Goal: Communication & Community: Answer question/provide support

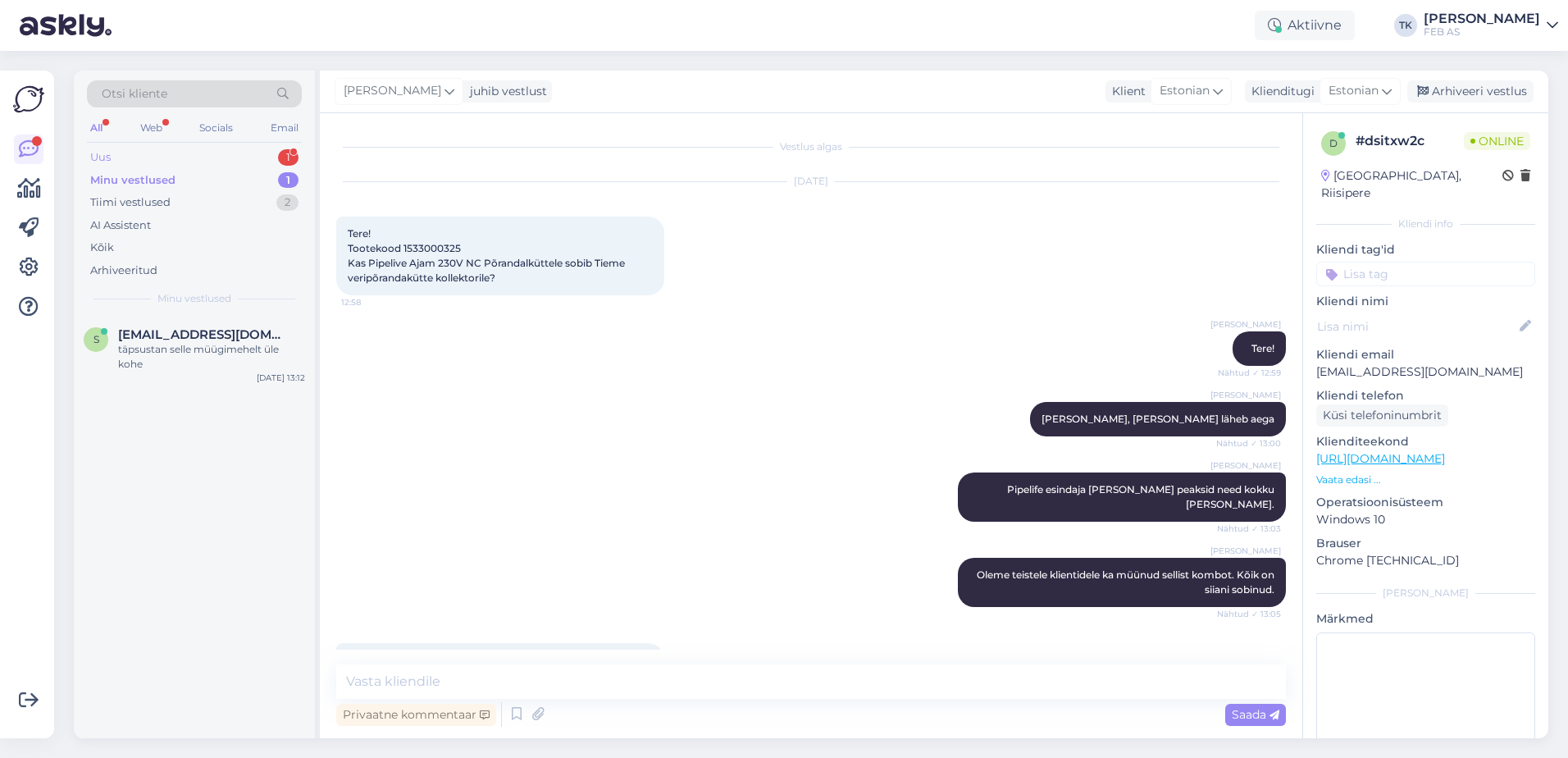
scroll to position [201, 0]
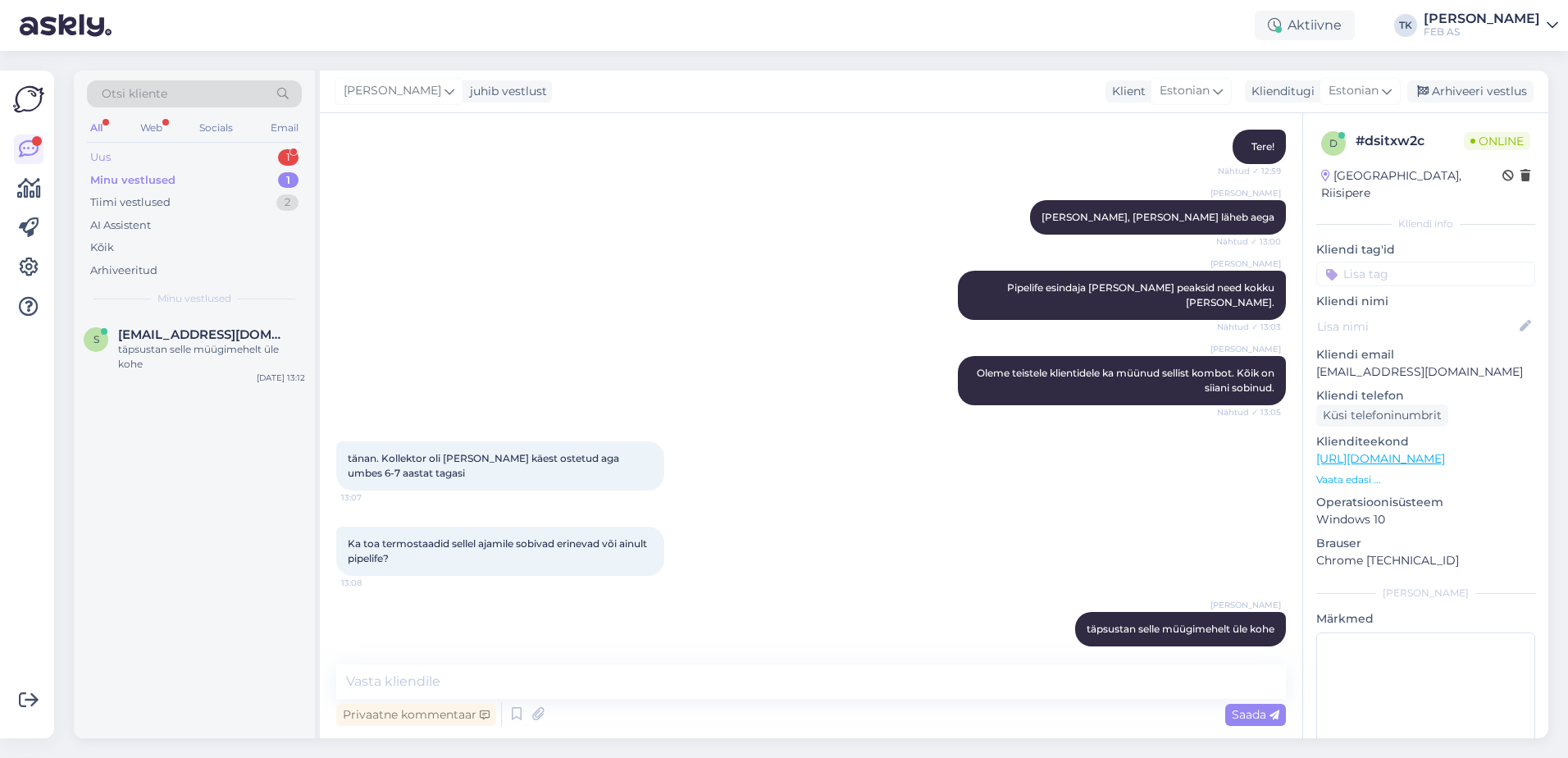
click at [209, 154] on div "Uus 1" at bounding box center [195, 158] width 215 height 23
click at [226, 342] on div "[EMAIL_ADDRESS][DOMAIN_NAME] 1 zdravstvuite,esli ja kuplju v vashem magazine un…" at bounding box center [211, 350] width 187 height 45
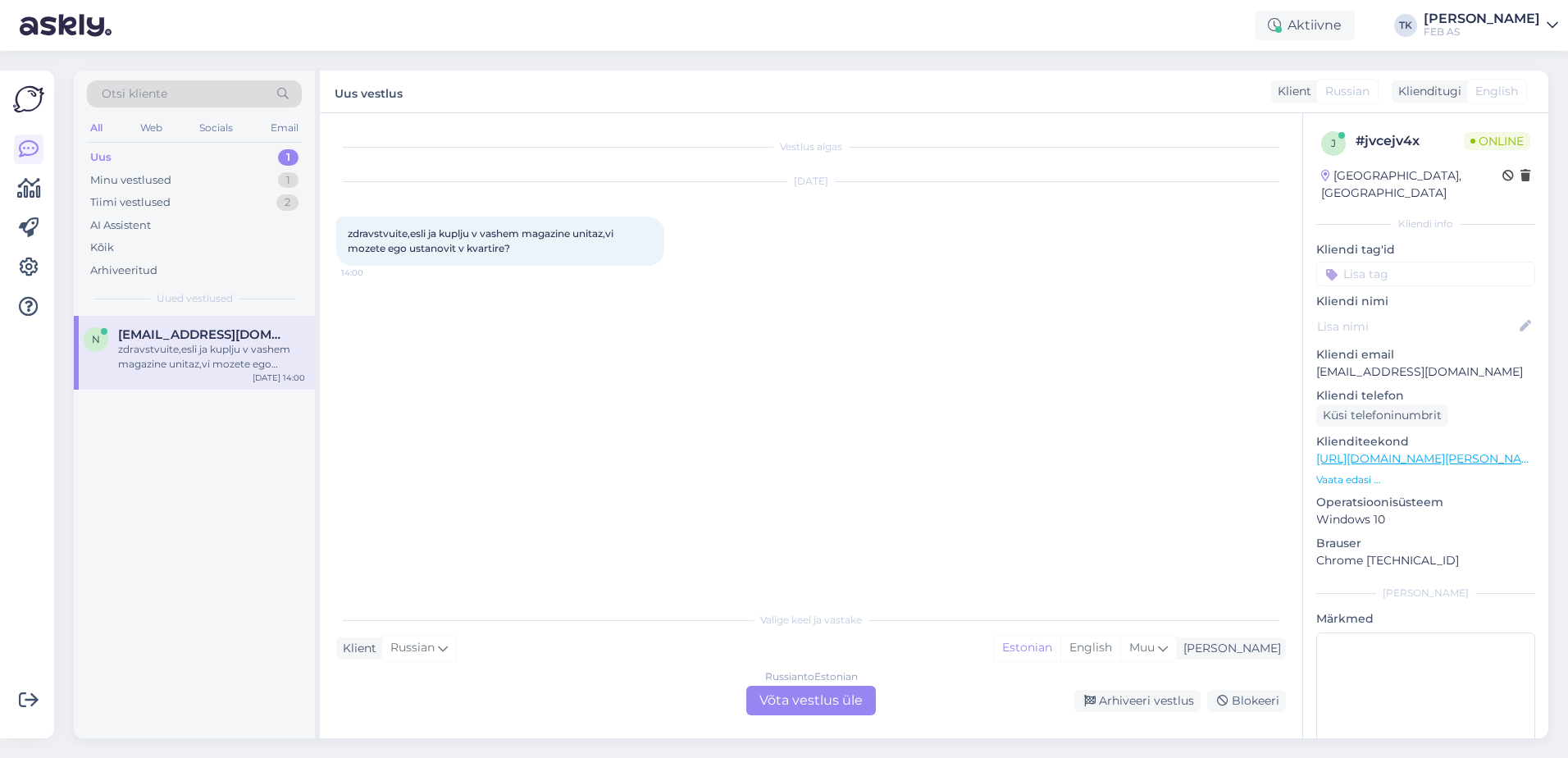
click at [783, 695] on div "Russian to Estonian Võta vestlus üle" at bounding box center [811, 700] width 129 height 29
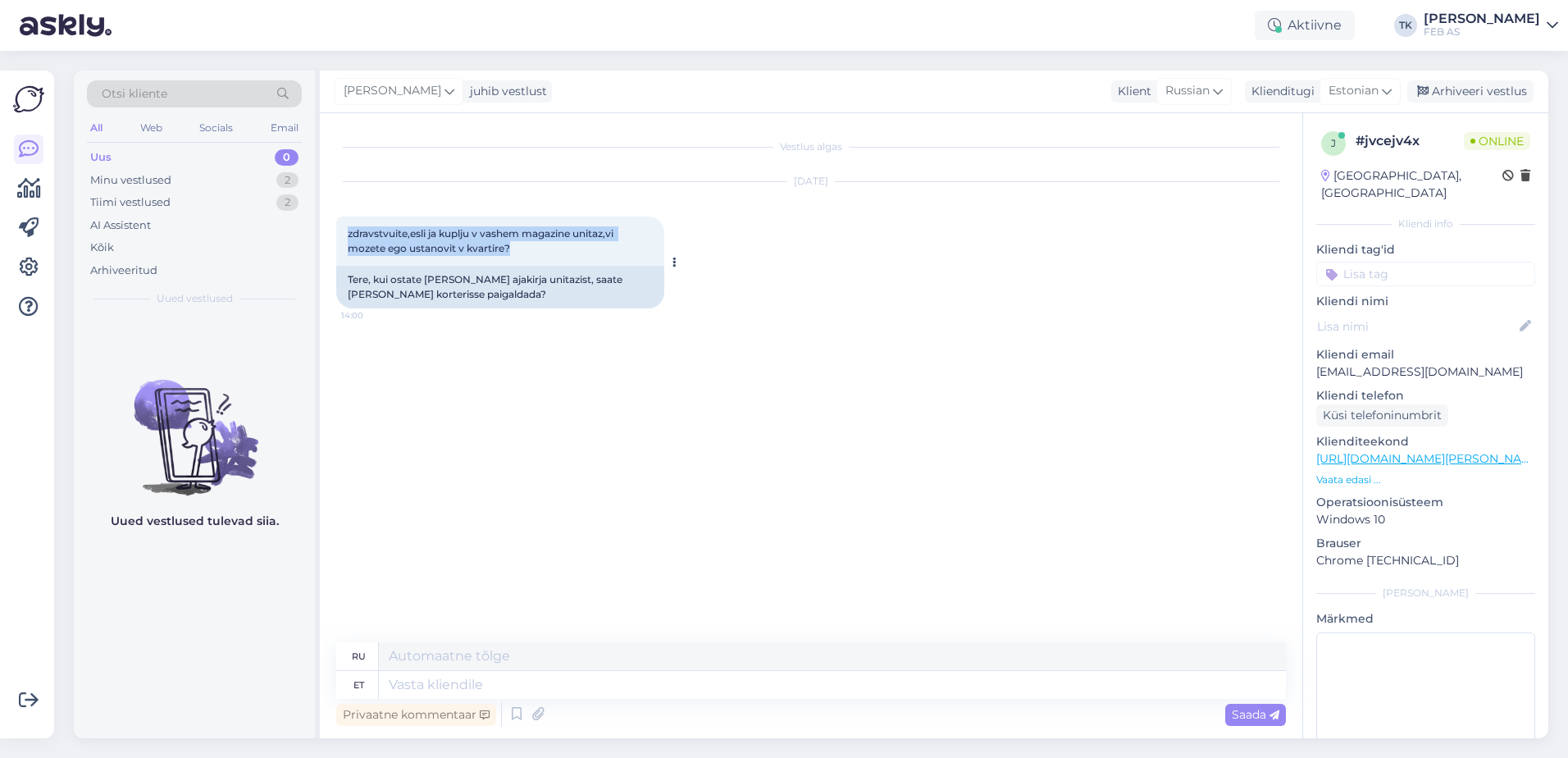
drag, startPoint x: 526, startPoint y: 247, endPoint x: 373, endPoint y: 236, distance: 153.4
click at [334, 236] on div "Vestlus algas [DATE] zdravstvuite,esli ja kuplju v vashem magazine unitaz,vi mo…" at bounding box center [811, 426] width 983 height 625
copy span "zdravstvuite,esli ja kuplju v vashem magazine unitaz,vi mozete ego ustanovit v …"
click at [712, 676] on textarea at bounding box center [832, 684] width 907 height 28
type textarea "Tere!"
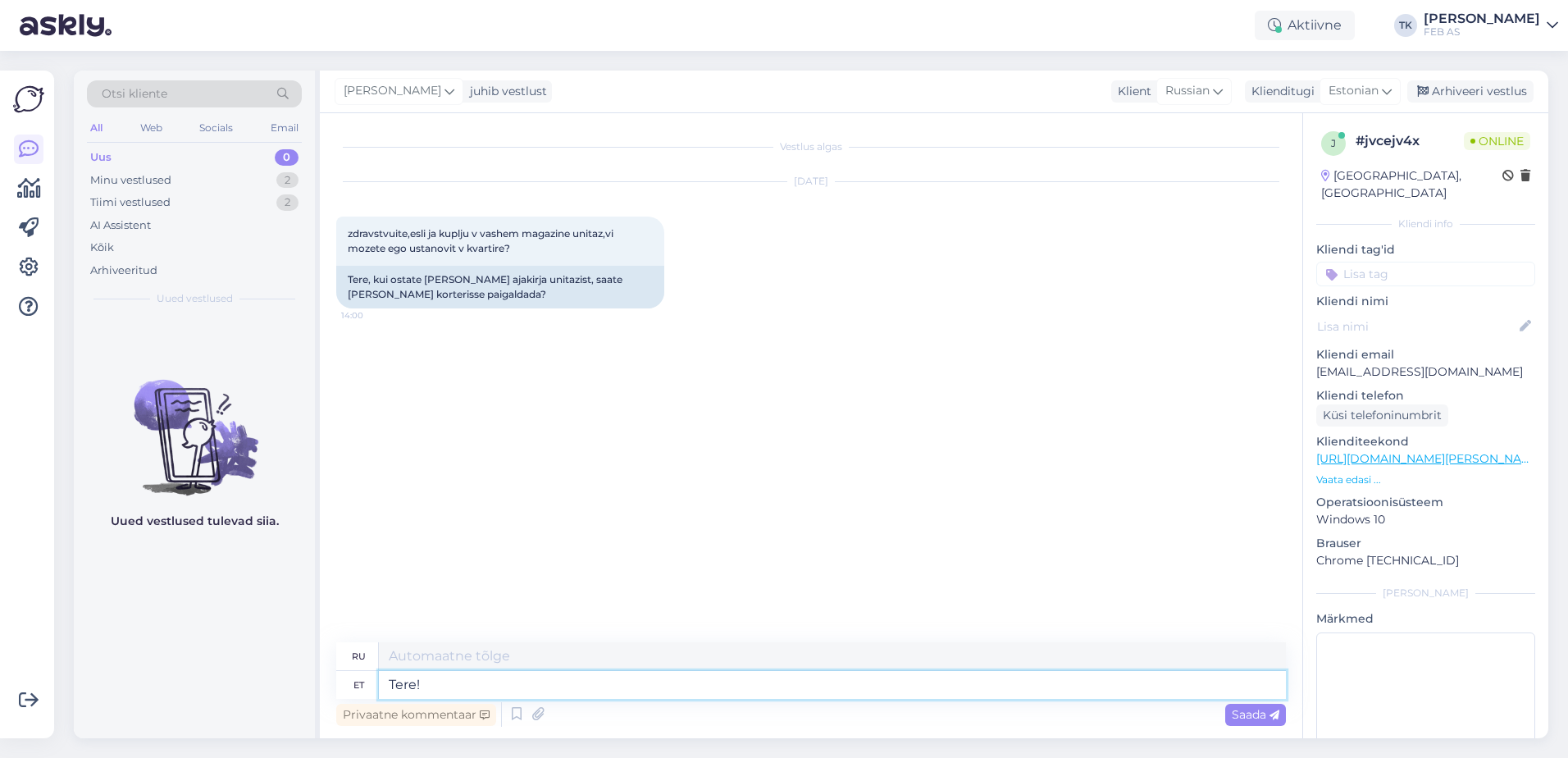
type textarea "Привет!"
type textarea "Tere! Kahjuks e"
type textarea "Здравствуйте! К сожалению."
type textarea "Tere! Kahjuks ei te"
type textarea "Здравствуйте! К сожалению, нет."
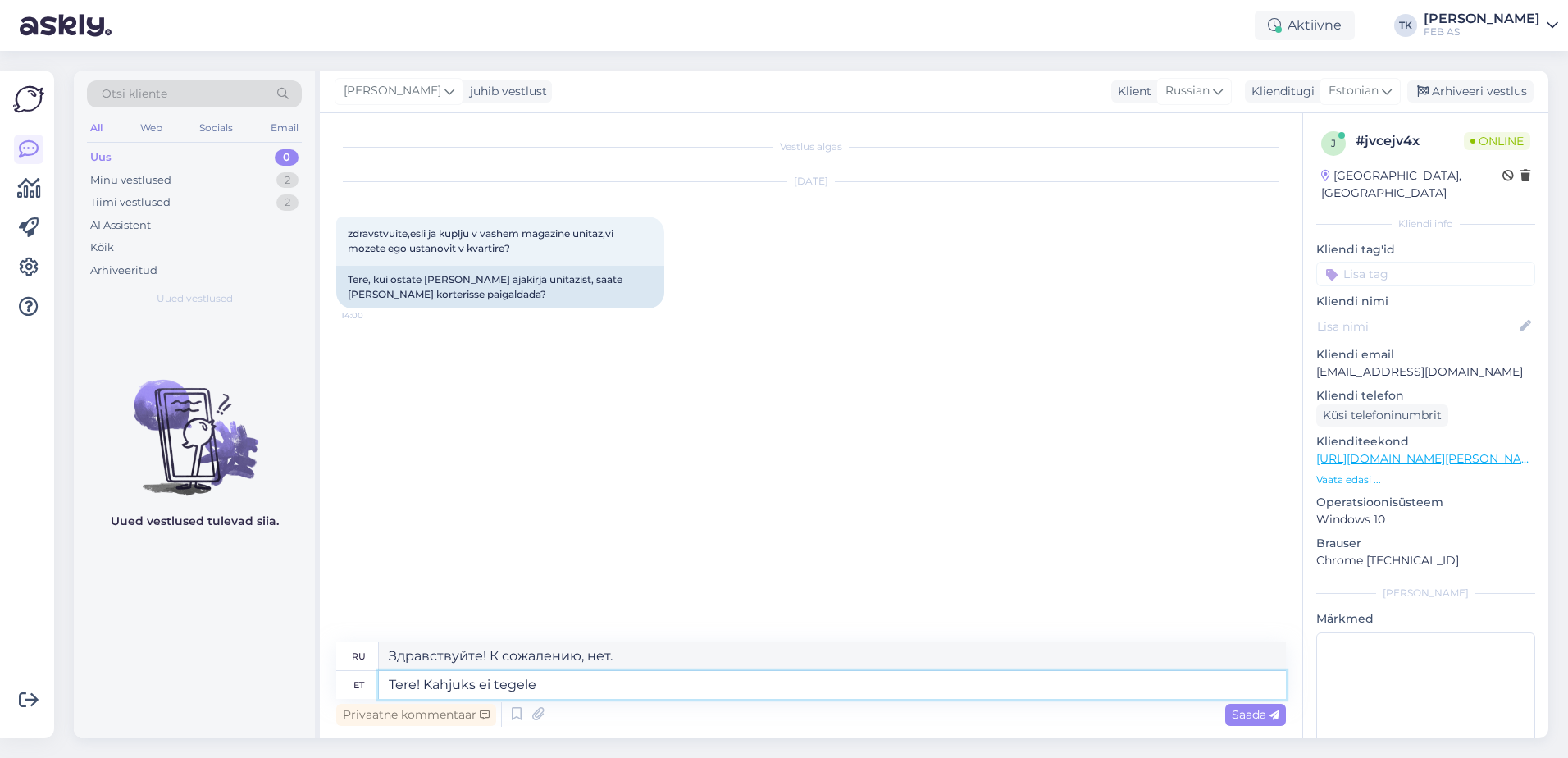
type textarea "Tere! Kahjuks ei tegele m"
type textarea "Здравствуйте! К сожалению, мы не работаем."
type textarea "Tere! Kahjuks ei tegele me"
type textarea "Здравствуйте! К сожалению, я не занимаюсь"
type textarea "Tere! Kahjuks ei tegele me p"
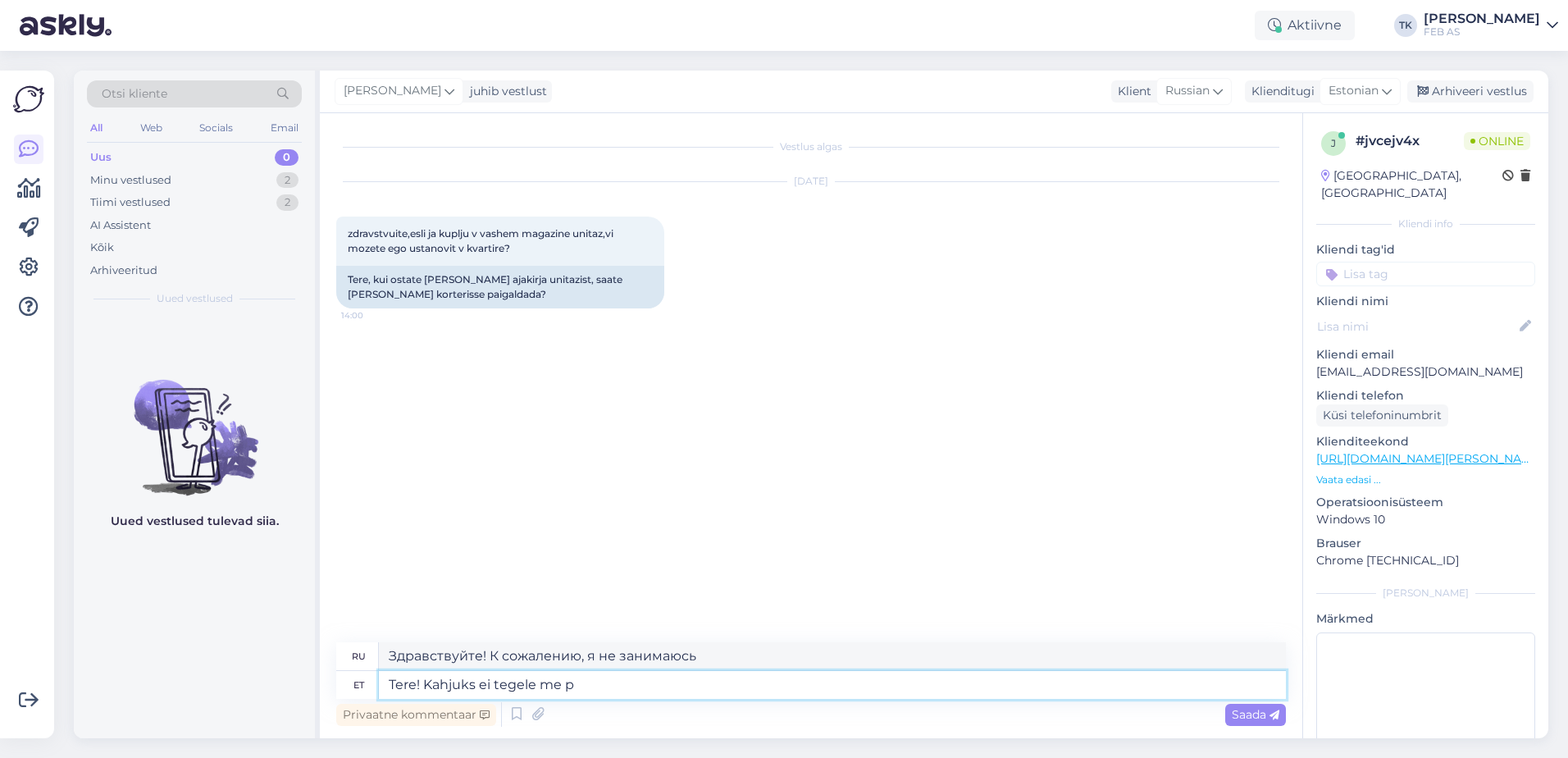
type textarea "Здравствуйте! К сожалению, мы не работаем с"
type textarea "Tere! Kahjuks ei t"
type textarea "Здравствуйте! К сожалению, мы не работаем."
type textarea "Tere! Kahjuks ei"
type textarea "Здравствуйте! К сожалению, нет."
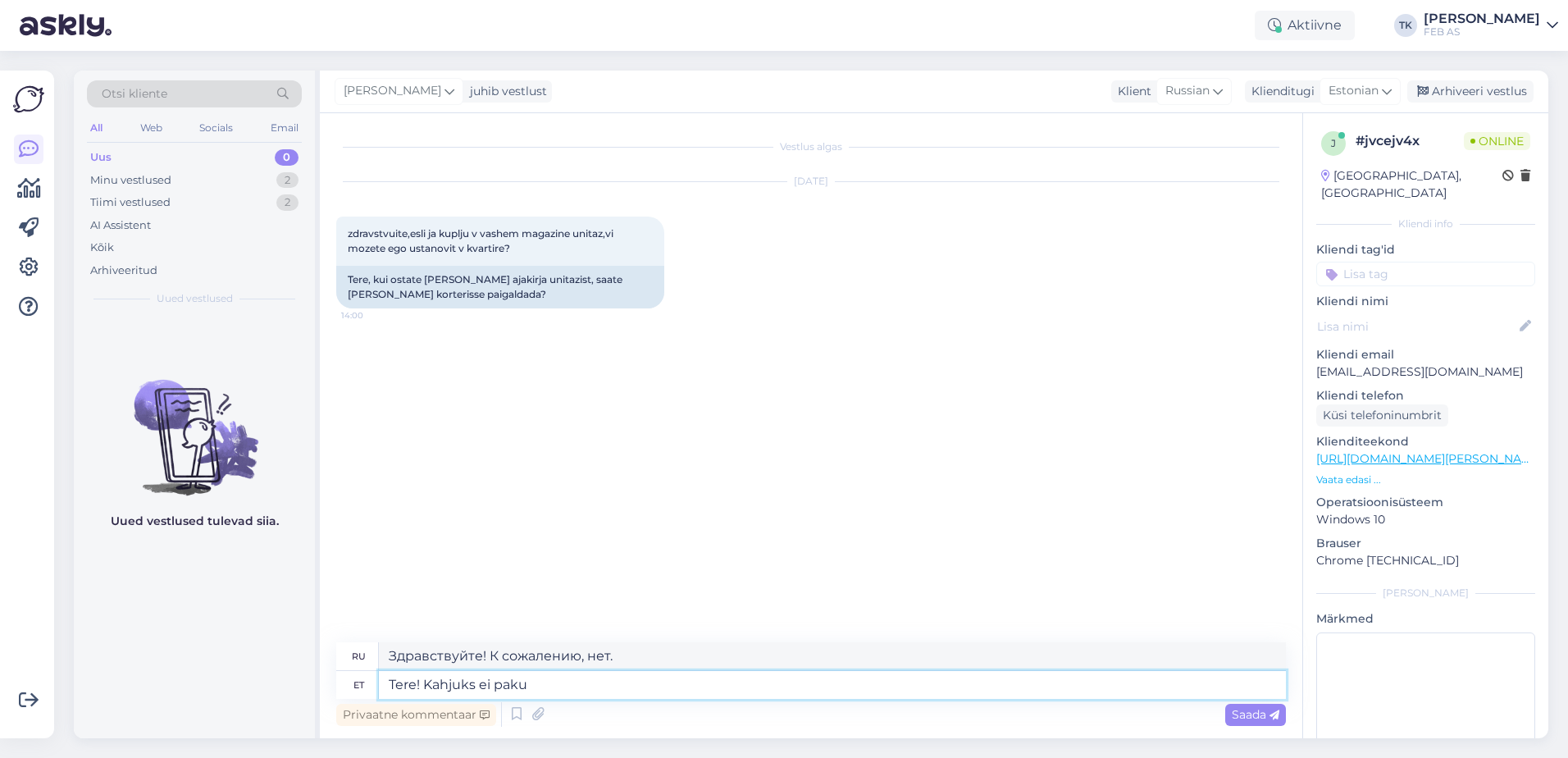
type textarea "Tere! Kahjuks ei paku m"
type textarea "Здравствуйте! К сожалению, мы не предлагаем"
type textarea "Tere! Kahjuks ei paku me paigaldamise te"
type textarea "Здравствуйте! К сожалению, мы не предлагаем установку."
type textarea "Tere! Kahjuks ei paku me paigaldamise teenust."
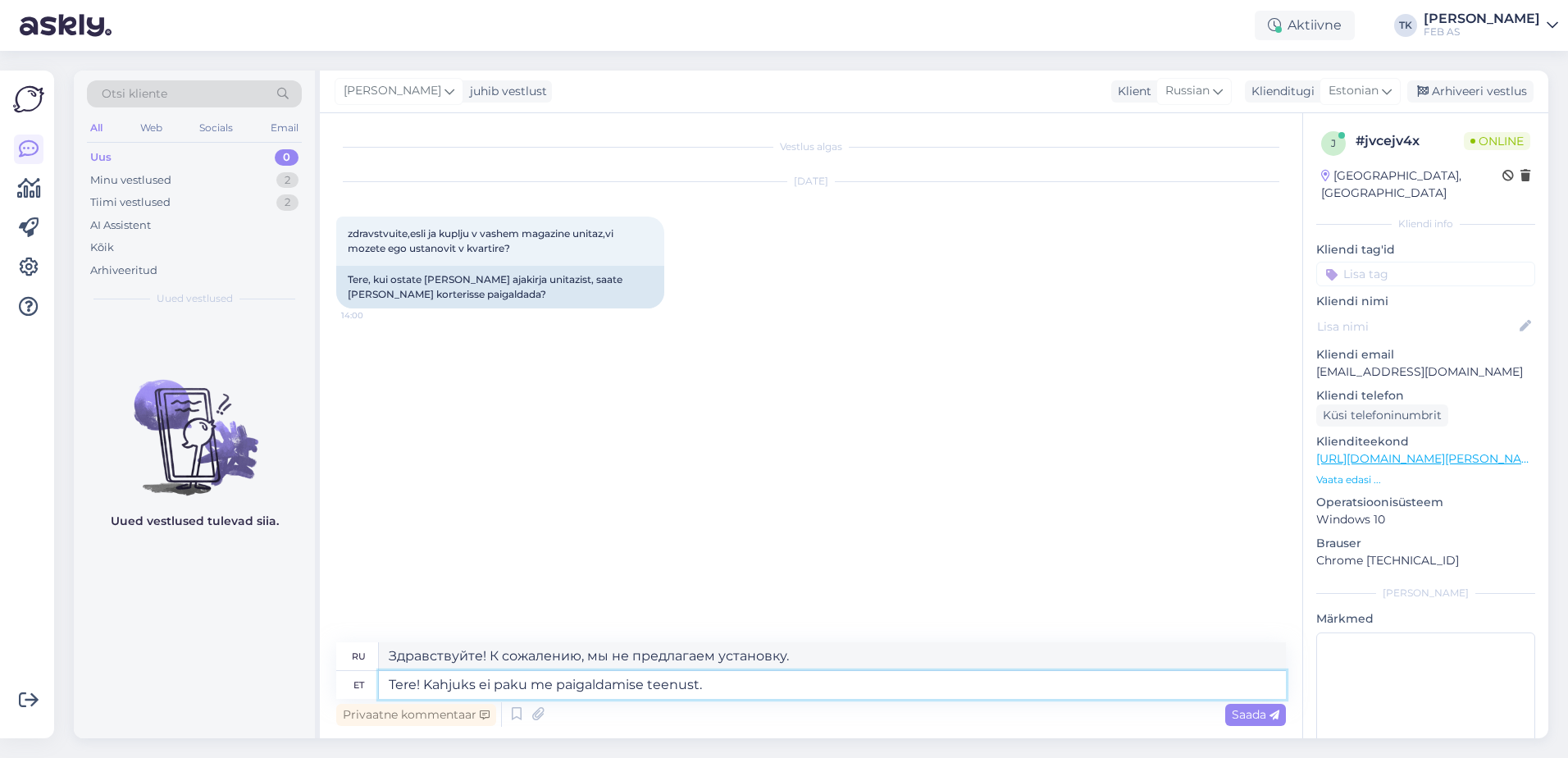
type textarea "Здравствуйте! К сожалению, мы не предоставляем услуги по установке."
type textarea "Tere! Kahjuks ei paku me paigaldamise teenust."
drag, startPoint x: 865, startPoint y: 653, endPoint x: 388, endPoint y: 652, distance: 477.0
click at [388, 652] on textarea "Здравствуйте! К сожалению, мы не предоставляем услуги по установке." at bounding box center [832, 655] width 907 height 28
click at [1249, 713] on span "Saada" at bounding box center [1256, 714] width 47 height 15
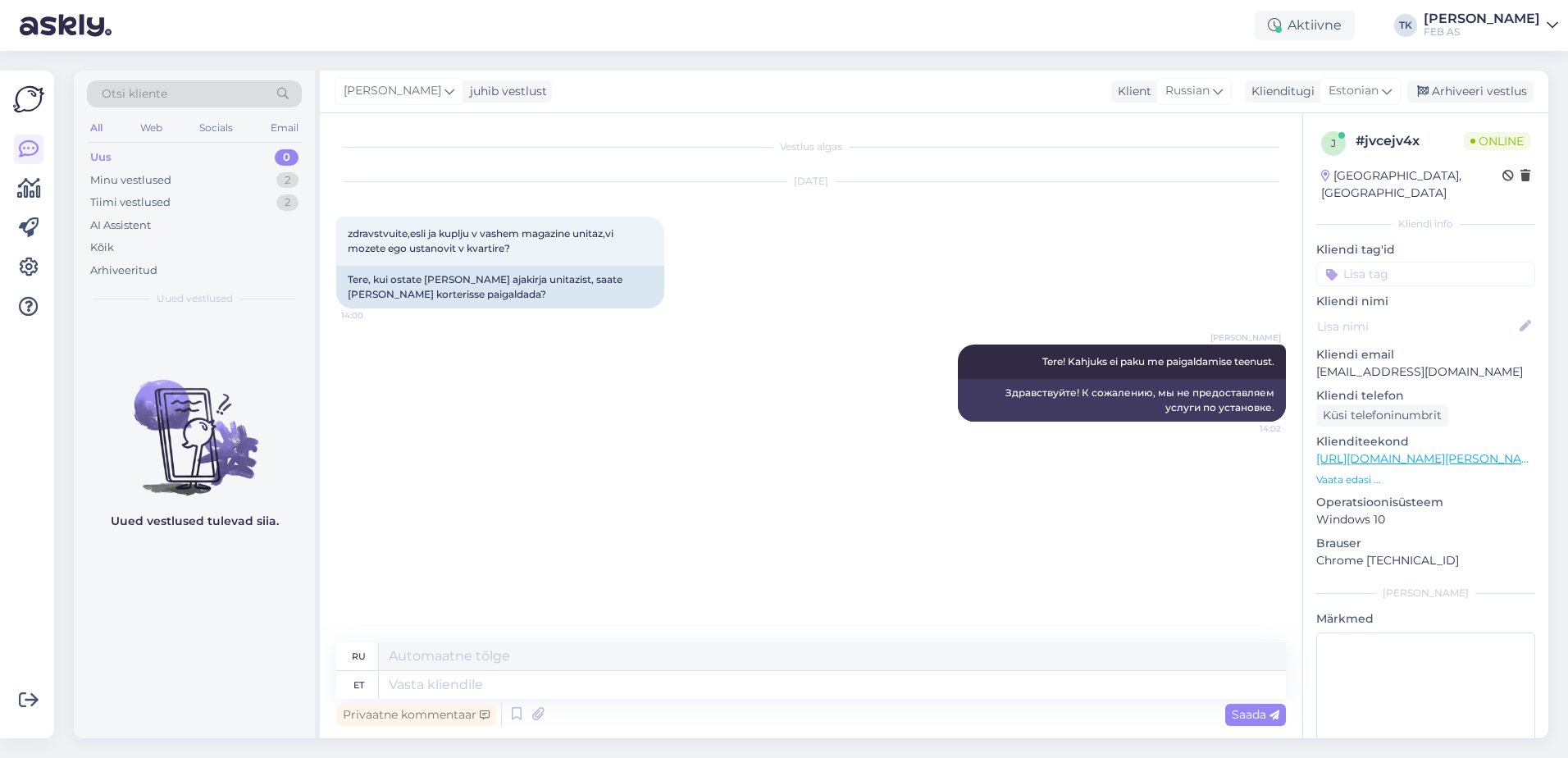
click at [528, 426] on div "Triinu [PERSON_NAME] Tere! Kahjuks ei paku me paigaldamise teenust. 14:02 Здрав…" at bounding box center [811, 383] width 950 height 113
click at [183, 184] on div "Minu vestlused 2" at bounding box center [195, 180] width 215 height 23
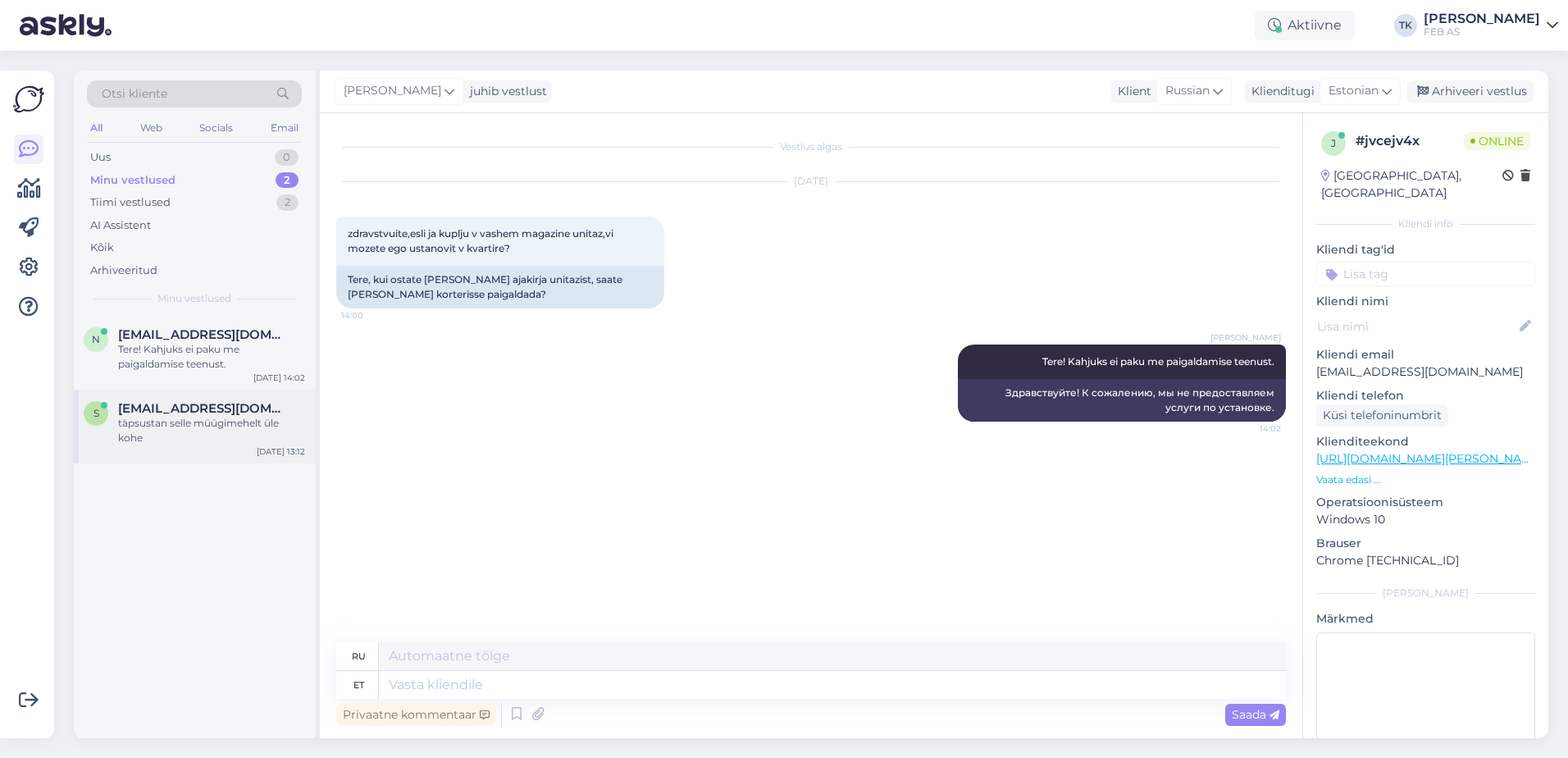
click at [206, 421] on div "täpsustan selle müügimehelt üle kohe" at bounding box center [211, 430] width 187 height 29
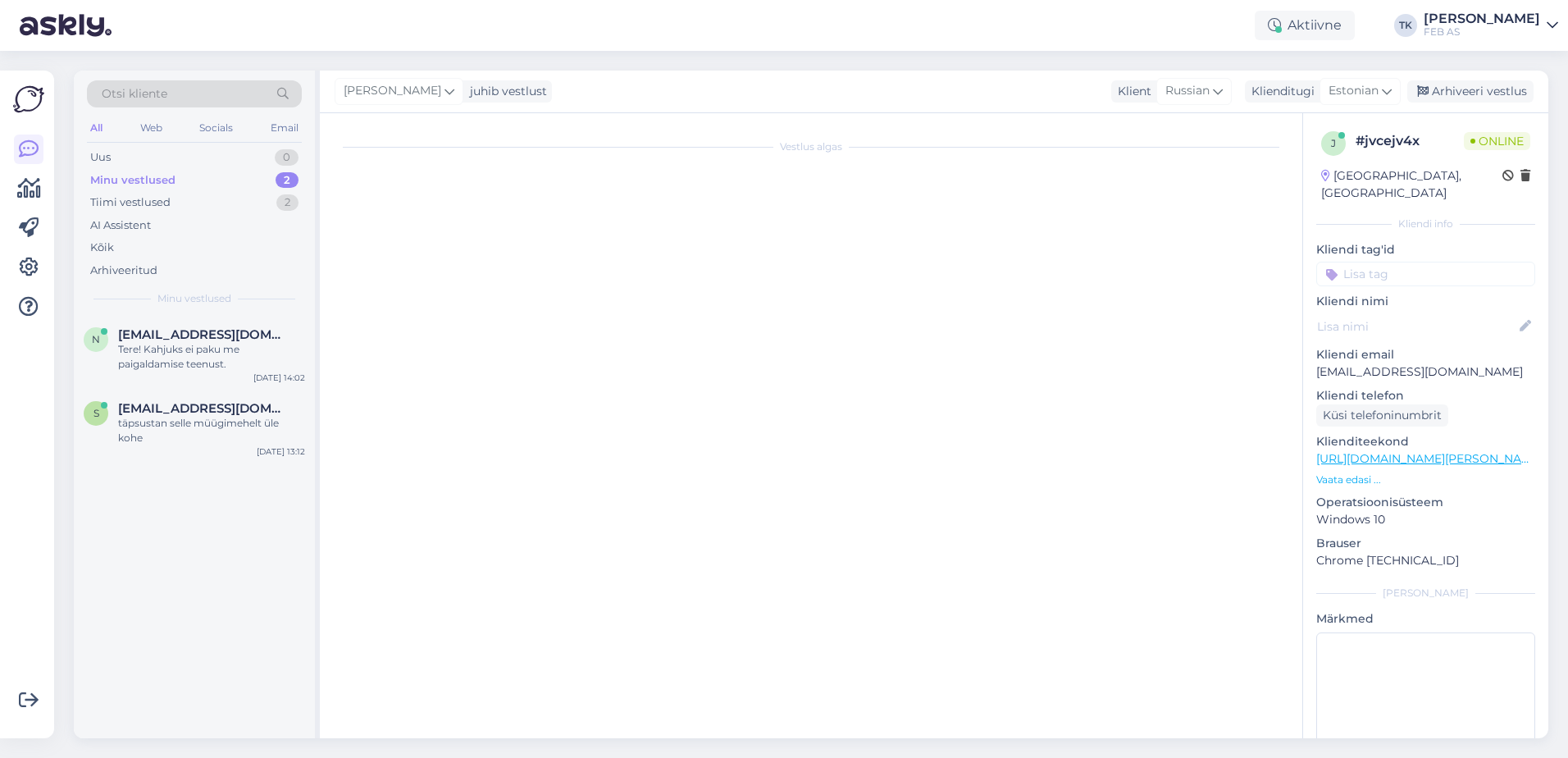
scroll to position [201, 0]
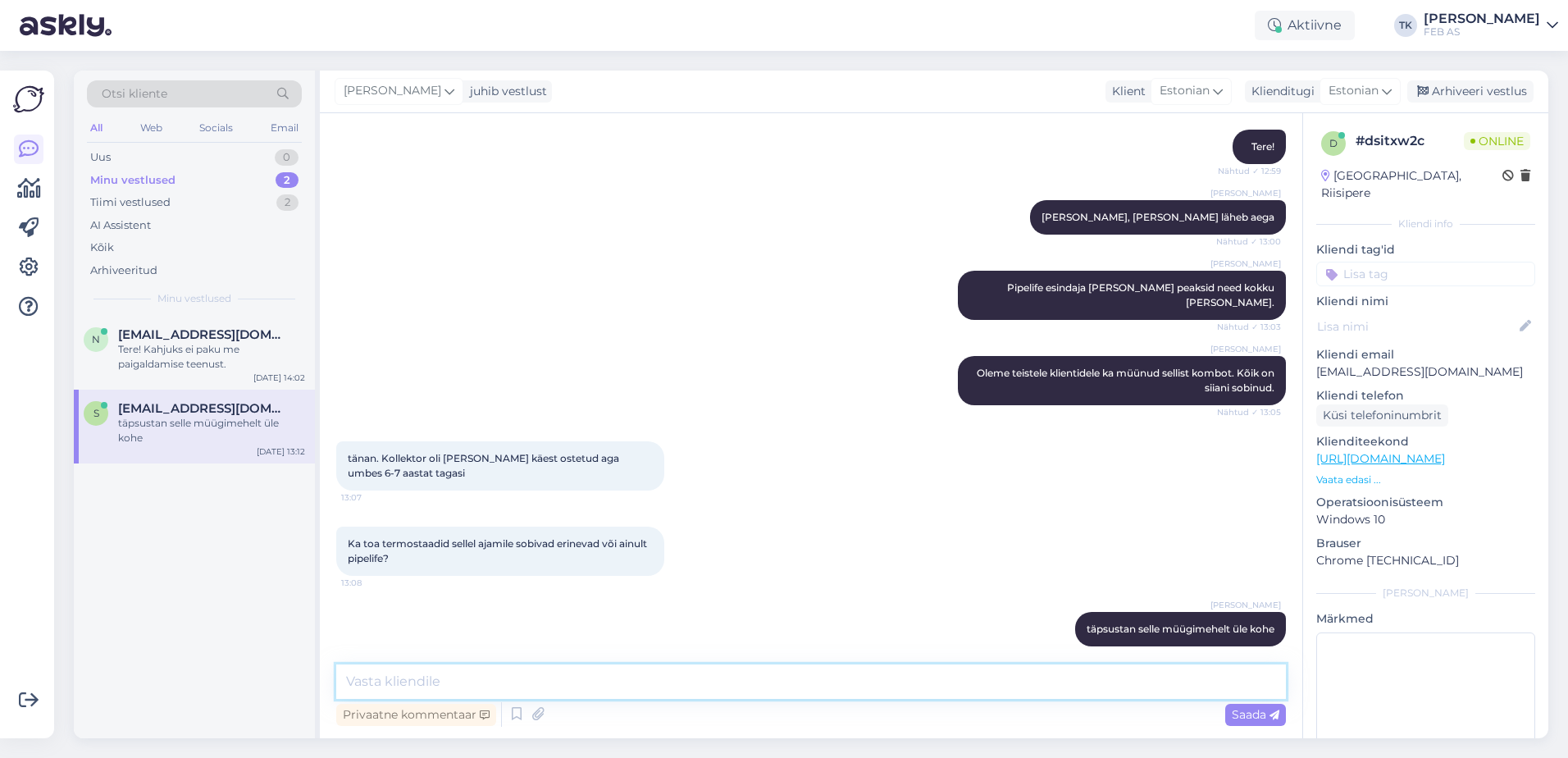
click at [514, 670] on textarea at bounding box center [811, 682] width 950 height 34
type textarea "230V termostaadid peaksid kõik sobima sellele ajamile"
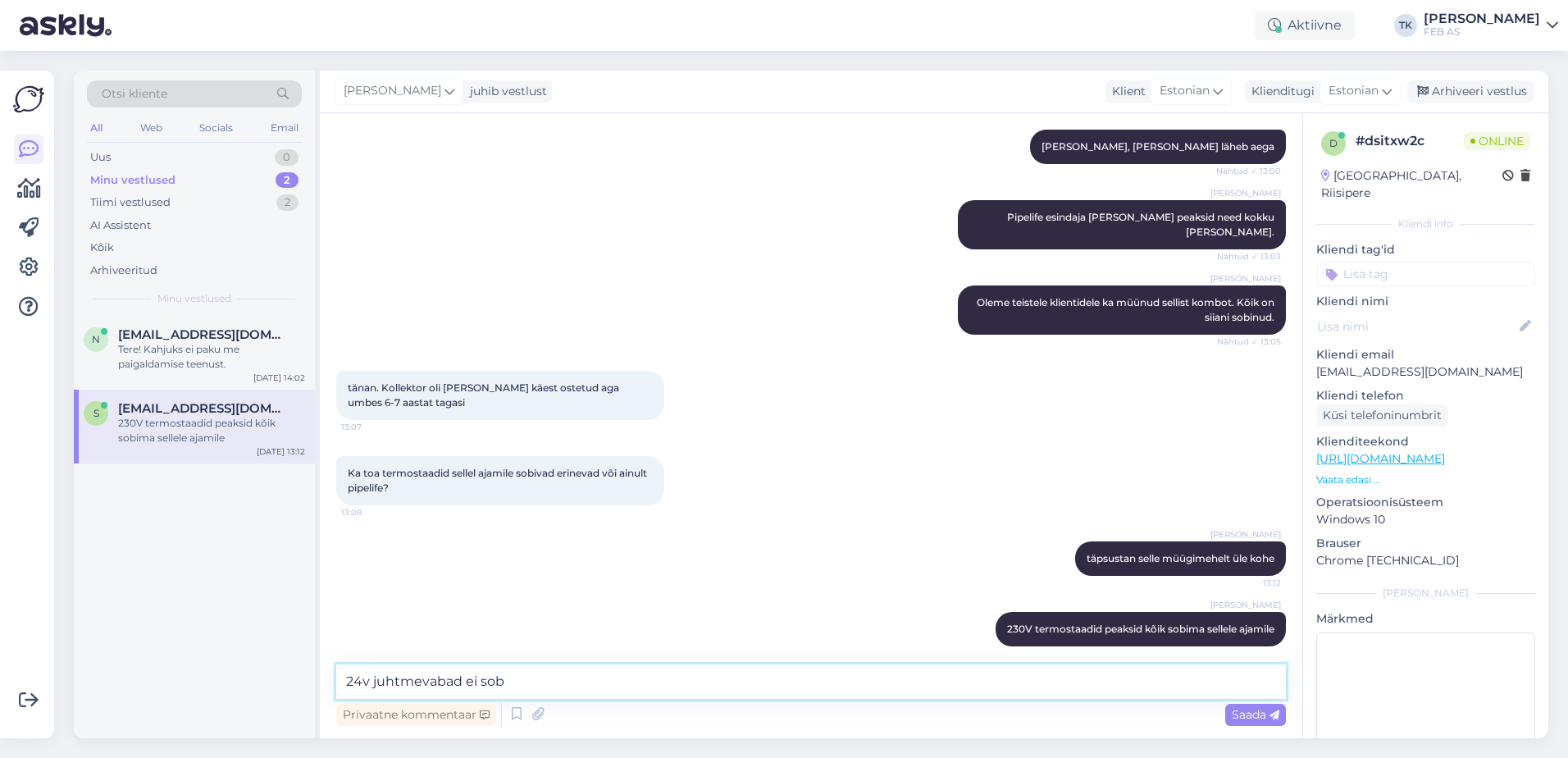
type textarea "24v juhtmevabad ei sobi"
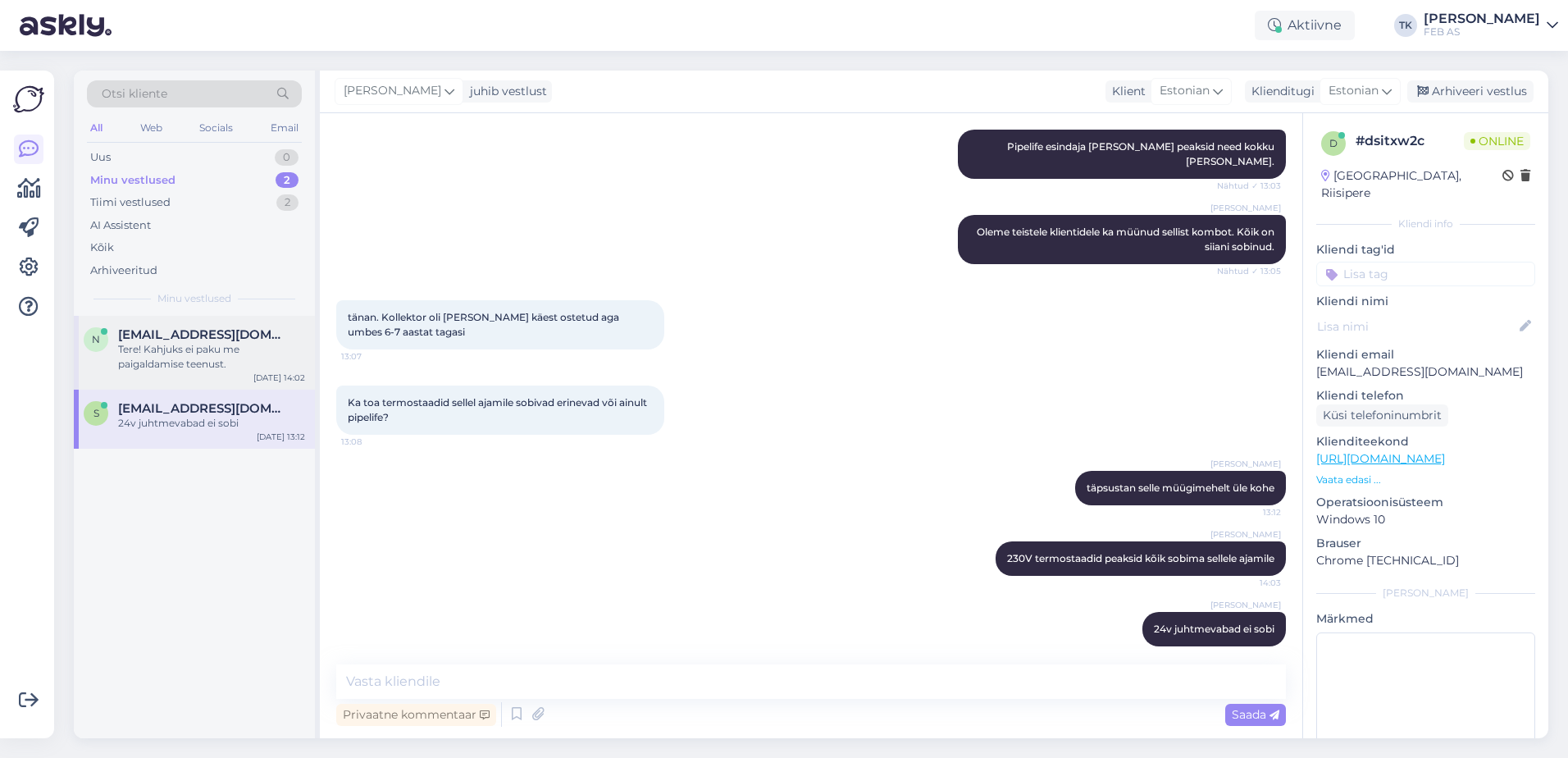
click at [208, 350] on div "Tere! Kahjuks ei paku me paigaldamise teenust." at bounding box center [211, 356] width 187 height 29
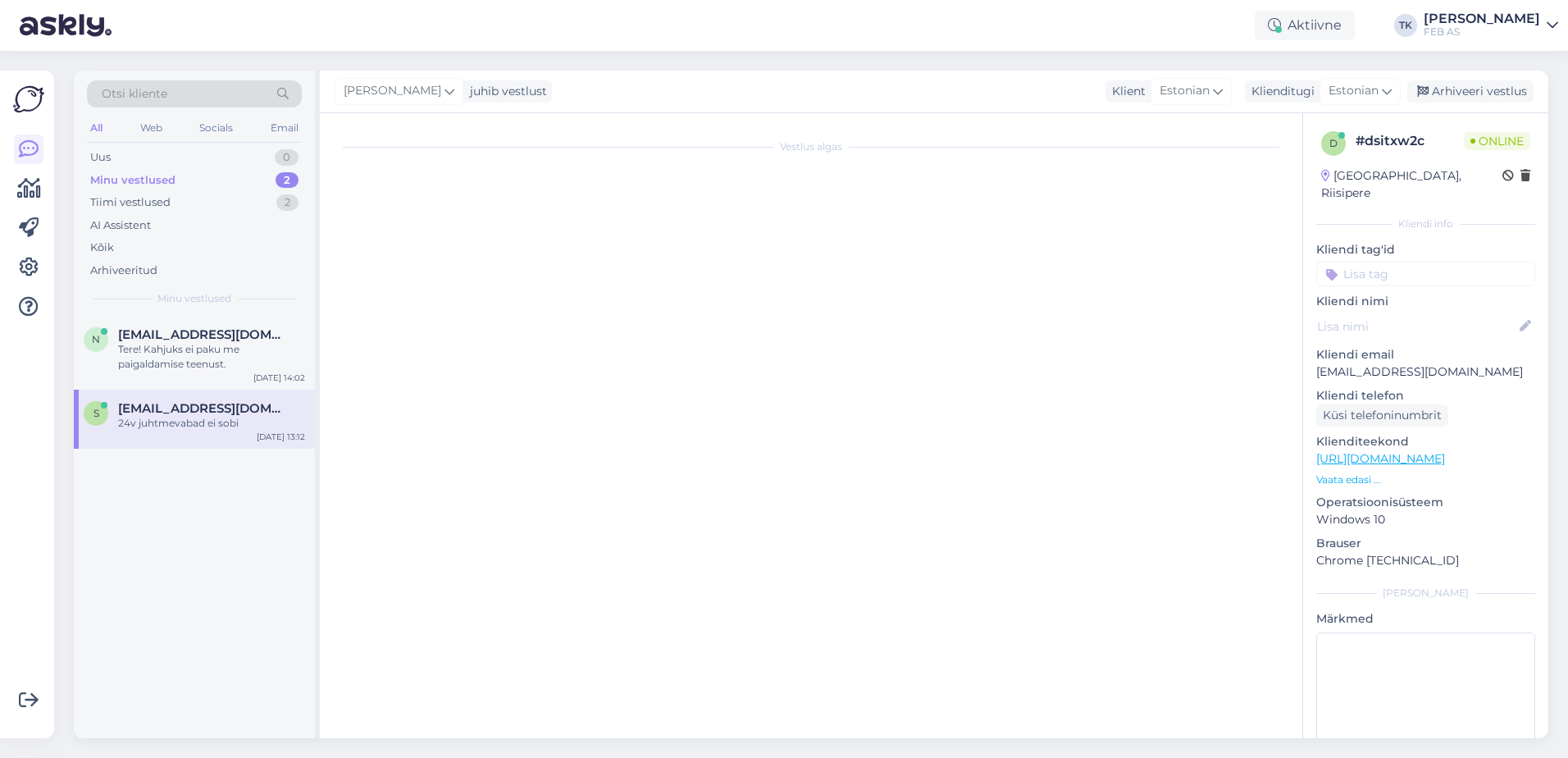
scroll to position [0, 0]
